Goal: Transaction & Acquisition: Purchase product/service

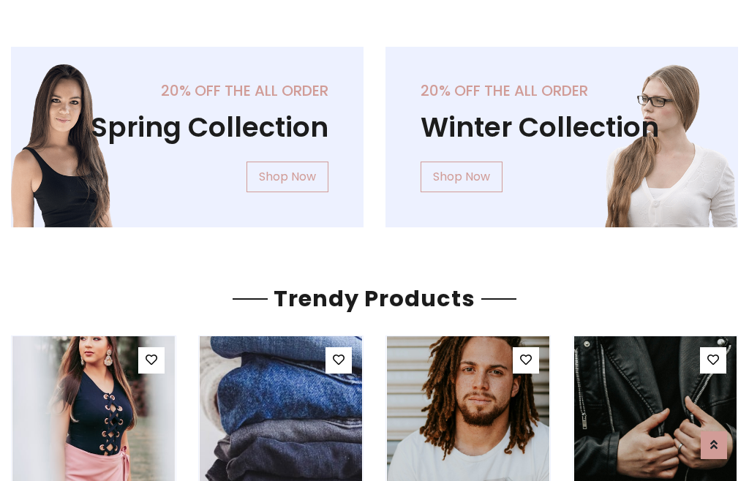
scroll to position [75, 0]
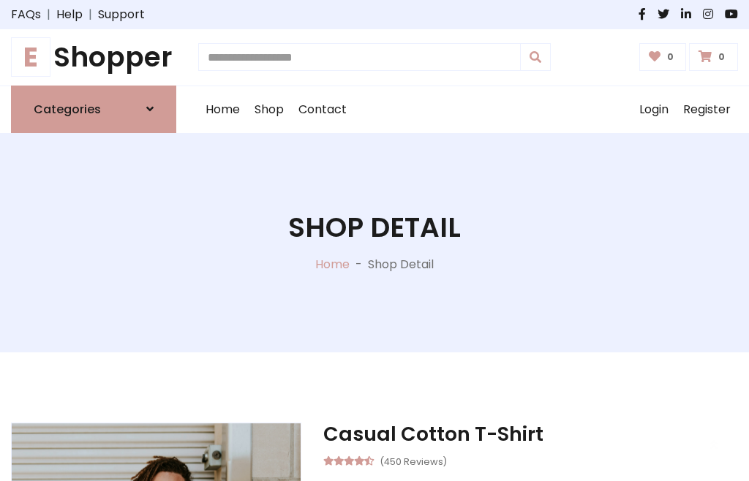
click at [94, 57] on h1 "E Shopper" at bounding box center [93, 57] width 165 height 33
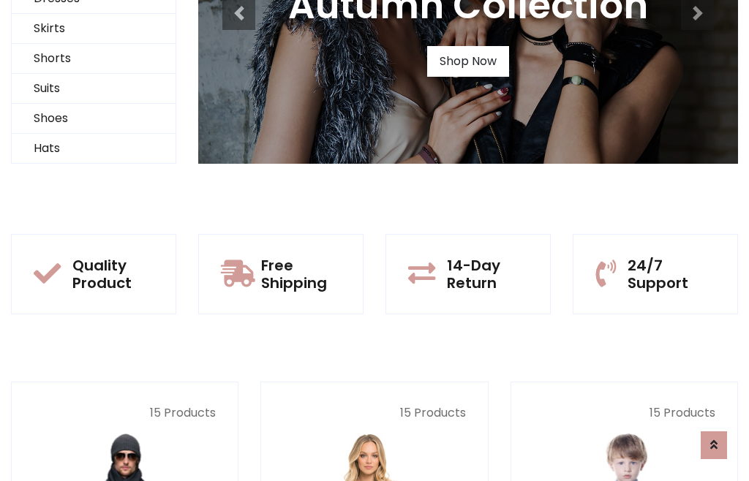
scroll to position [141, 0]
